Goal: Transaction & Acquisition: Purchase product/service

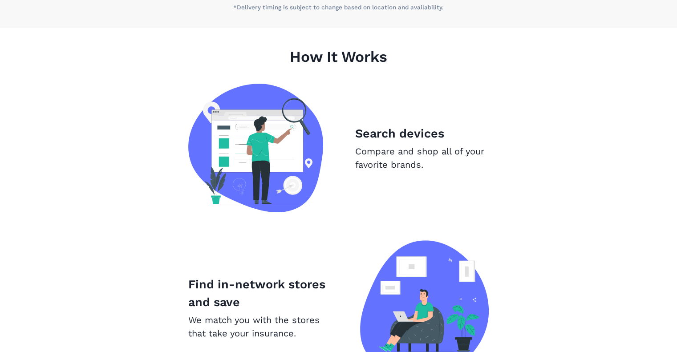
scroll to position [539, 0]
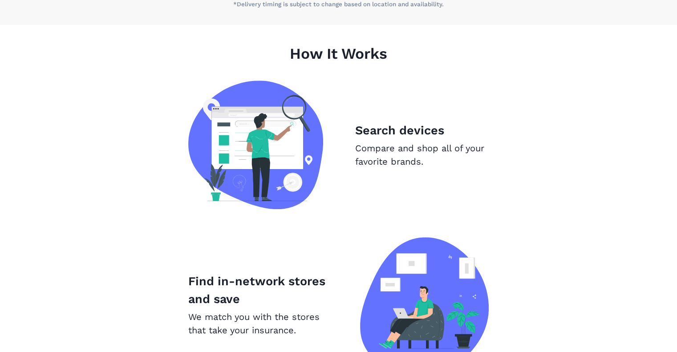
click at [408, 128] on p "Search devices" at bounding box center [422, 131] width 134 height 18
drag, startPoint x: 365, startPoint y: 132, endPoint x: 370, endPoint y: 135, distance: 6.0
click at [369, 134] on p "Search devices" at bounding box center [422, 131] width 134 height 18
click at [269, 146] on img at bounding box center [255, 145] width 135 height 129
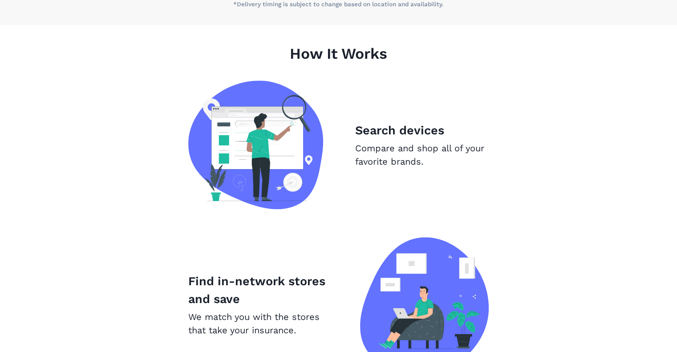
click at [388, 153] on p "Compare and shop all of your favorite brands." at bounding box center [422, 155] width 134 height 27
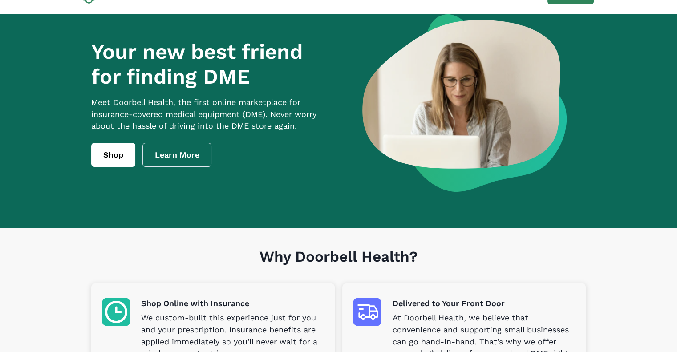
scroll to position [25, 0]
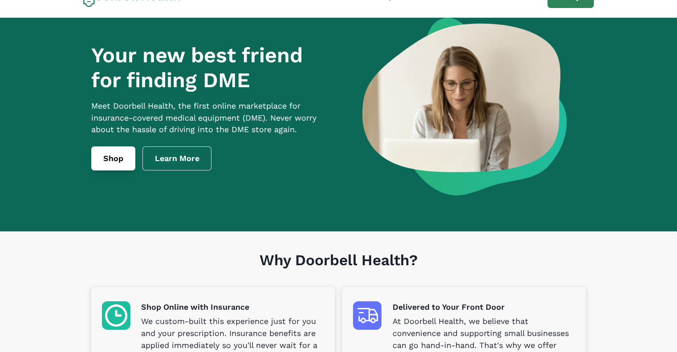
click at [105, 169] on link "Shop" at bounding box center [113, 158] width 44 height 24
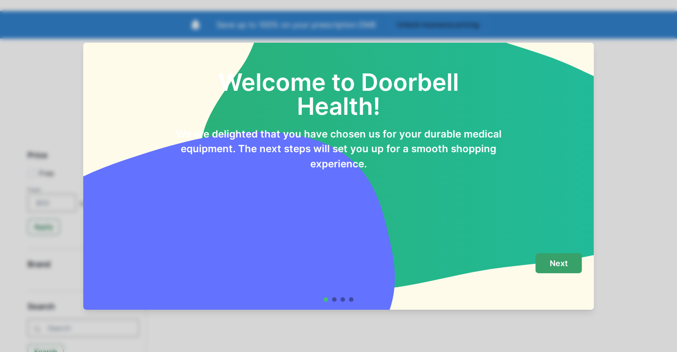
click at [560, 268] on p "Next" at bounding box center [559, 264] width 18 height 10
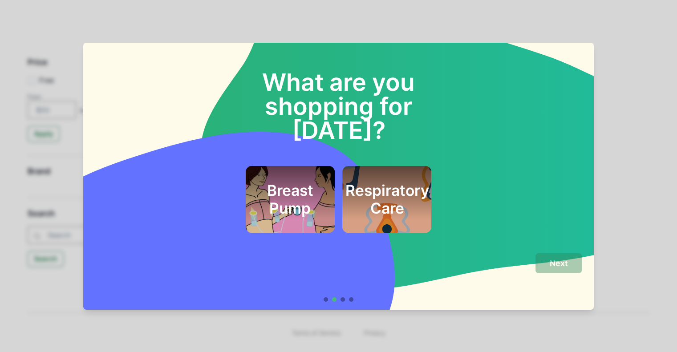
scroll to position [119, 0]
click at [389, 182] on h2 "Respiratory Care" at bounding box center [387, 200] width 84 height 36
click at [386, 185] on h2 "Respiratory Care" at bounding box center [387, 200] width 84 height 36
click at [566, 269] on button "Next" at bounding box center [559, 263] width 46 height 20
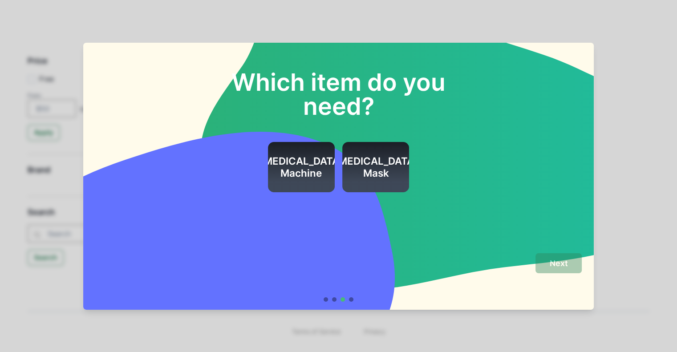
drag, startPoint x: 482, startPoint y: 201, endPoint x: 484, endPoint y: 178, distance: 22.7
click at [484, 178] on div "Which item do you need? [MEDICAL_DATA] Machine [MEDICAL_DATA] Mask" at bounding box center [338, 144] width 511 height 203
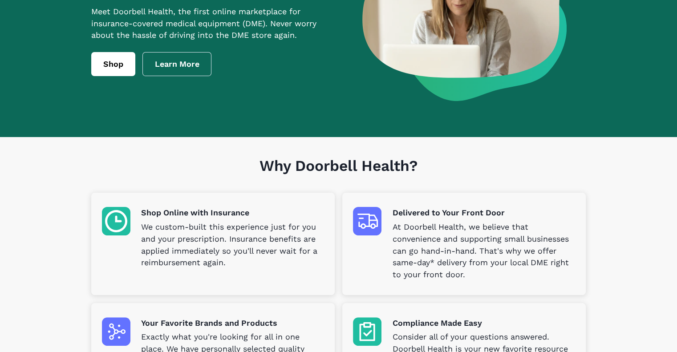
scroll to position [25, 0]
